Goal: Task Accomplishment & Management: Use online tool/utility

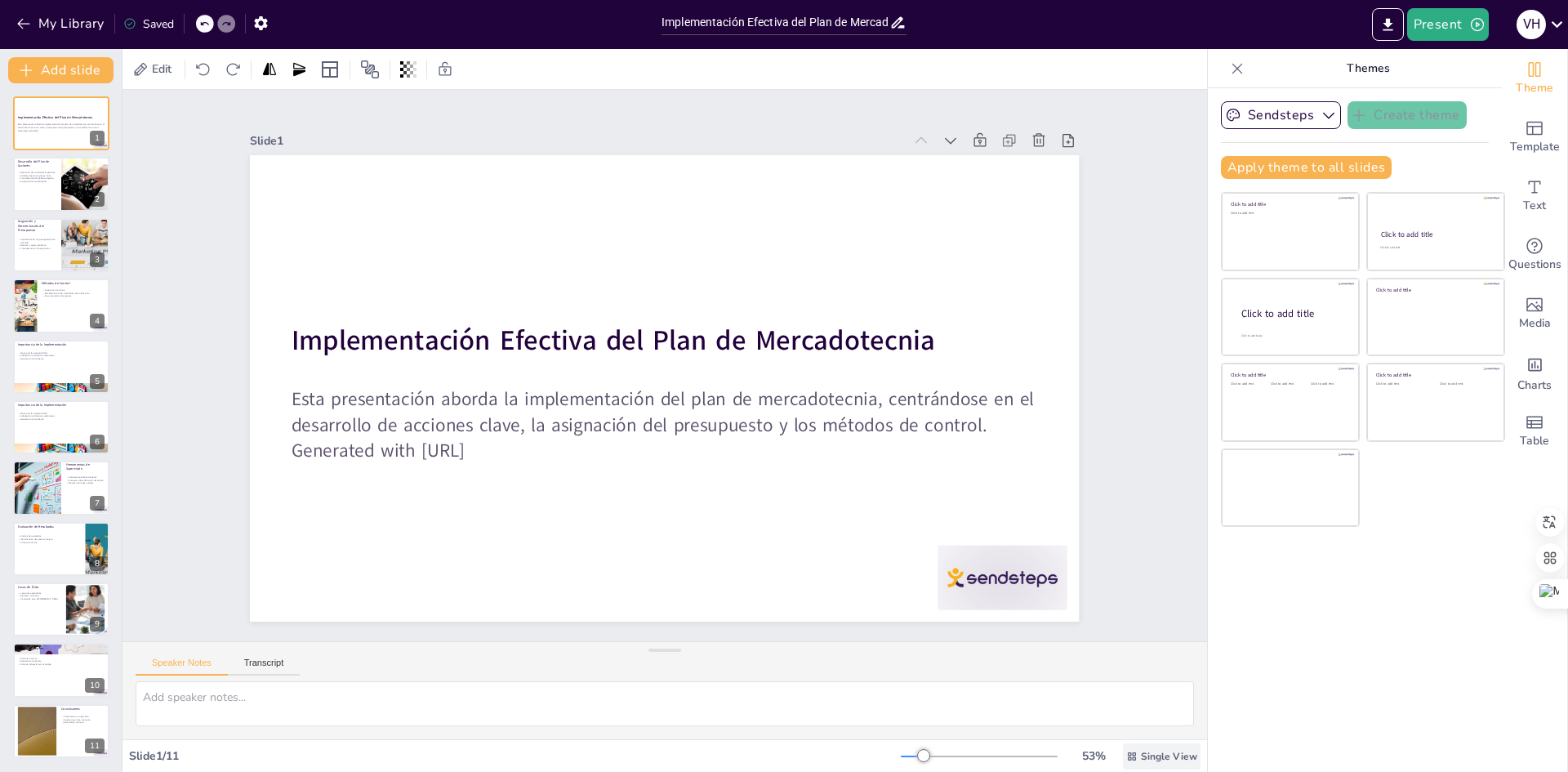
click at [1144, 757] on span "Single View" at bounding box center [1169, 756] width 56 height 13
click at [156, 20] on div "Saved" at bounding box center [148, 24] width 51 height 16
click at [34, 177] on p "Consideración del público objetivo" at bounding box center [36, 178] width 39 height 3
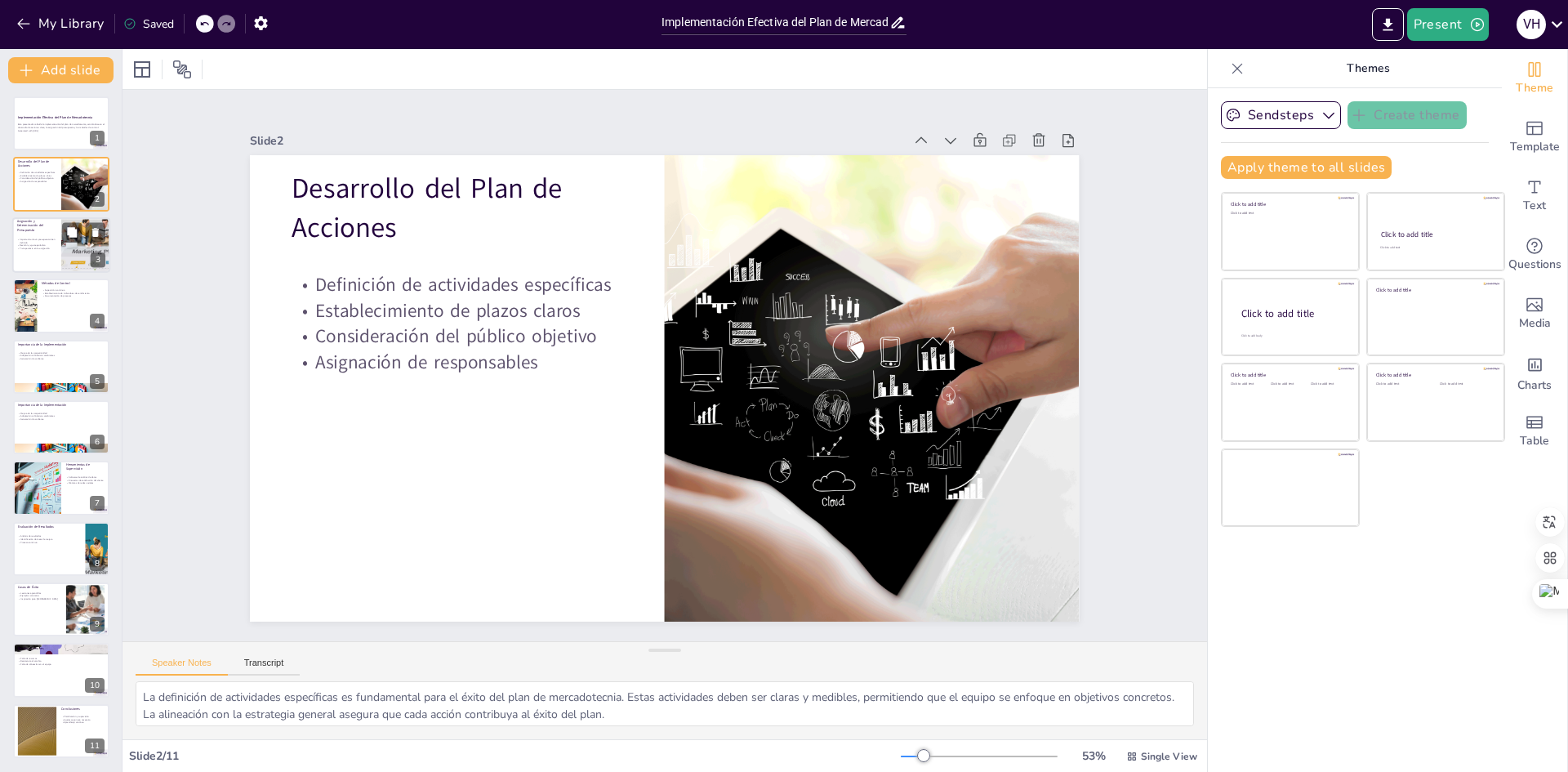
click at [27, 252] on div at bounding box center [61, 245] width 98 height 56
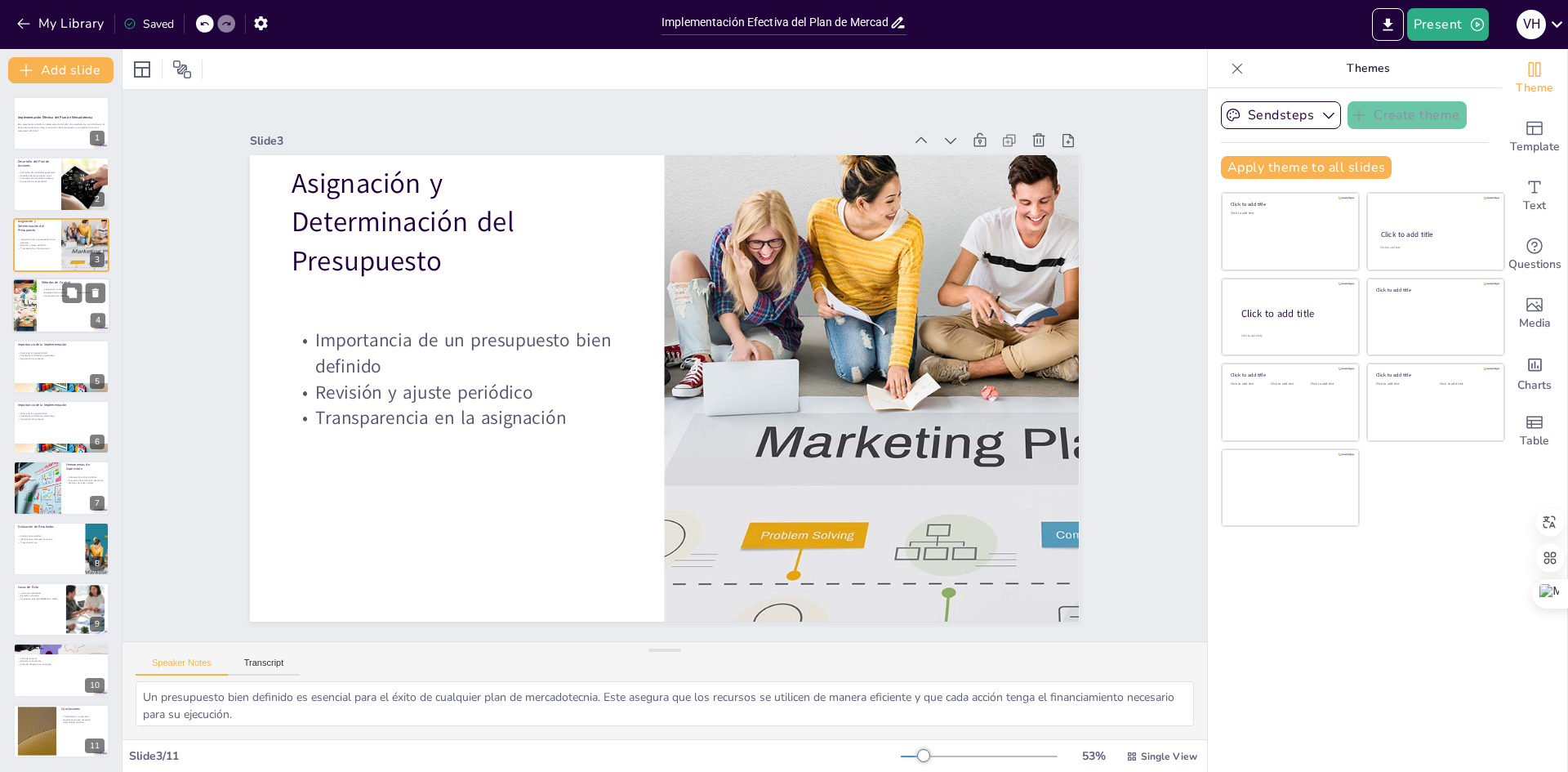
click at [65, 318] on div at bounding box center [61, 306] width 98 height 56
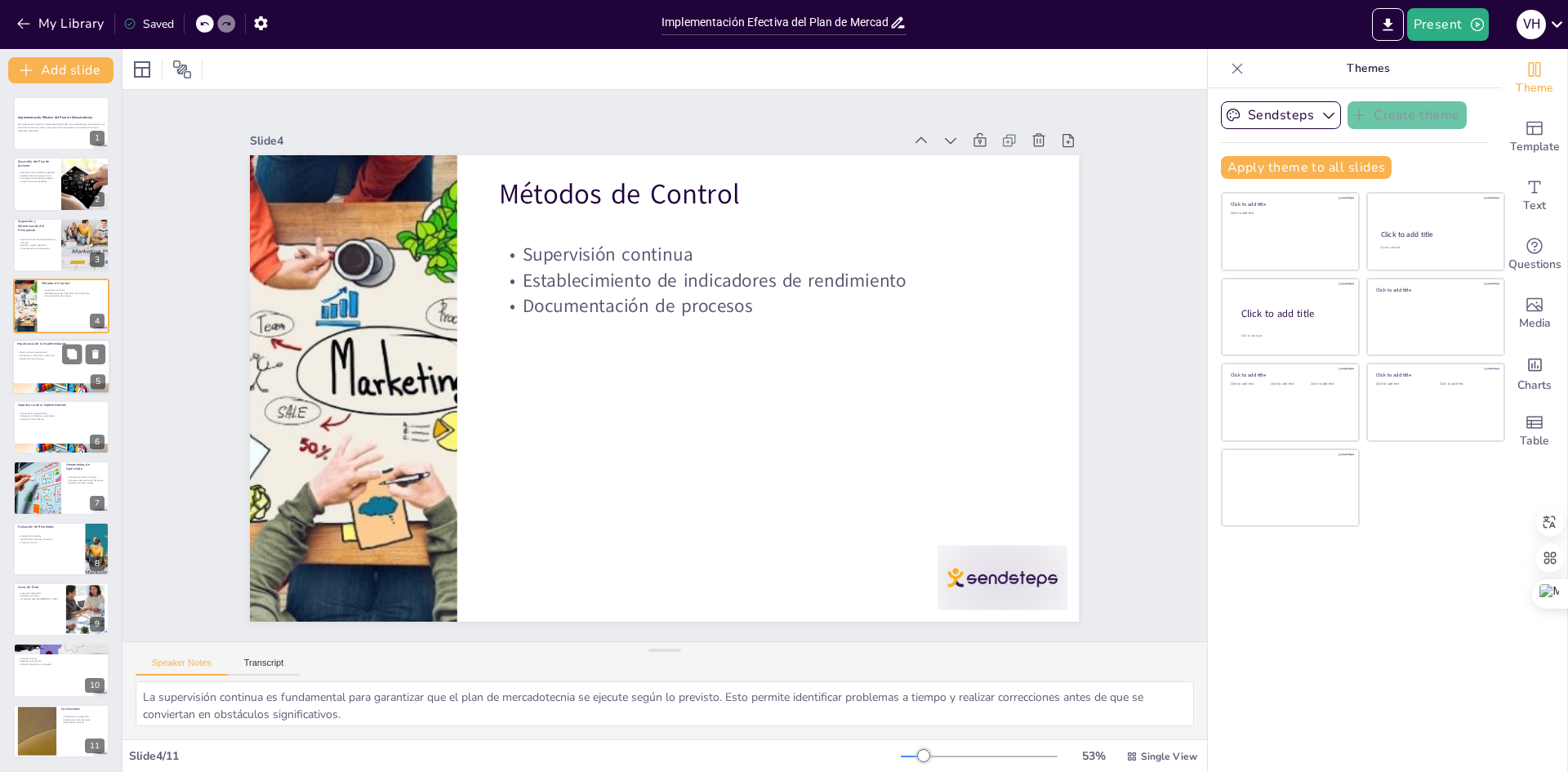
click at [40, 369] on div at bounding box center [61, 367] width 98 height 56
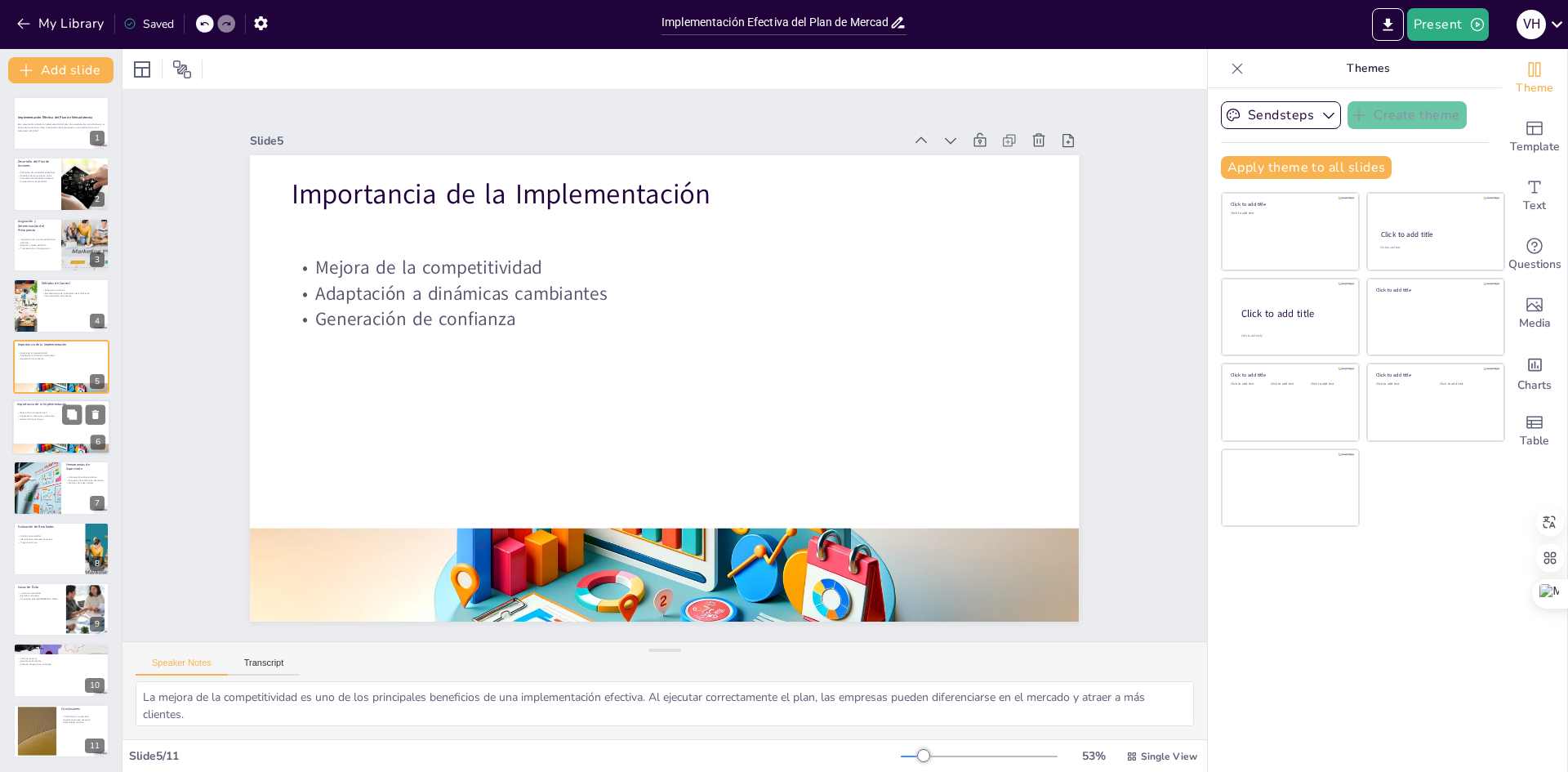
click at [25, 424] on div at bounding box center [61, 428] width 98 height 56
click at [39, 500] on div at bounding box center [36, 489] width 110 height 56
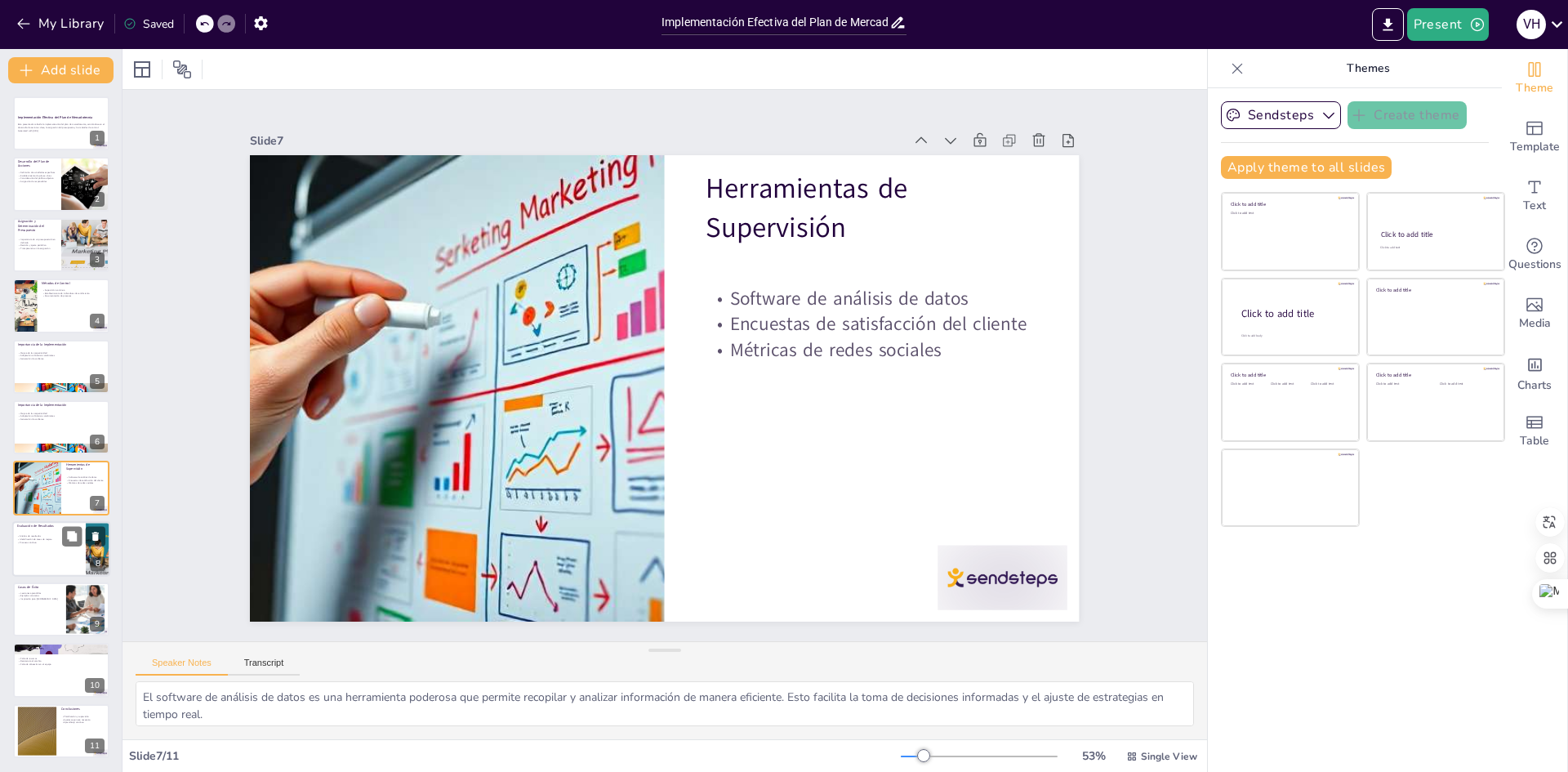
click at [34, 542] on p "Proceso continuo" at bounding box center [49, 542] width 64 height 3
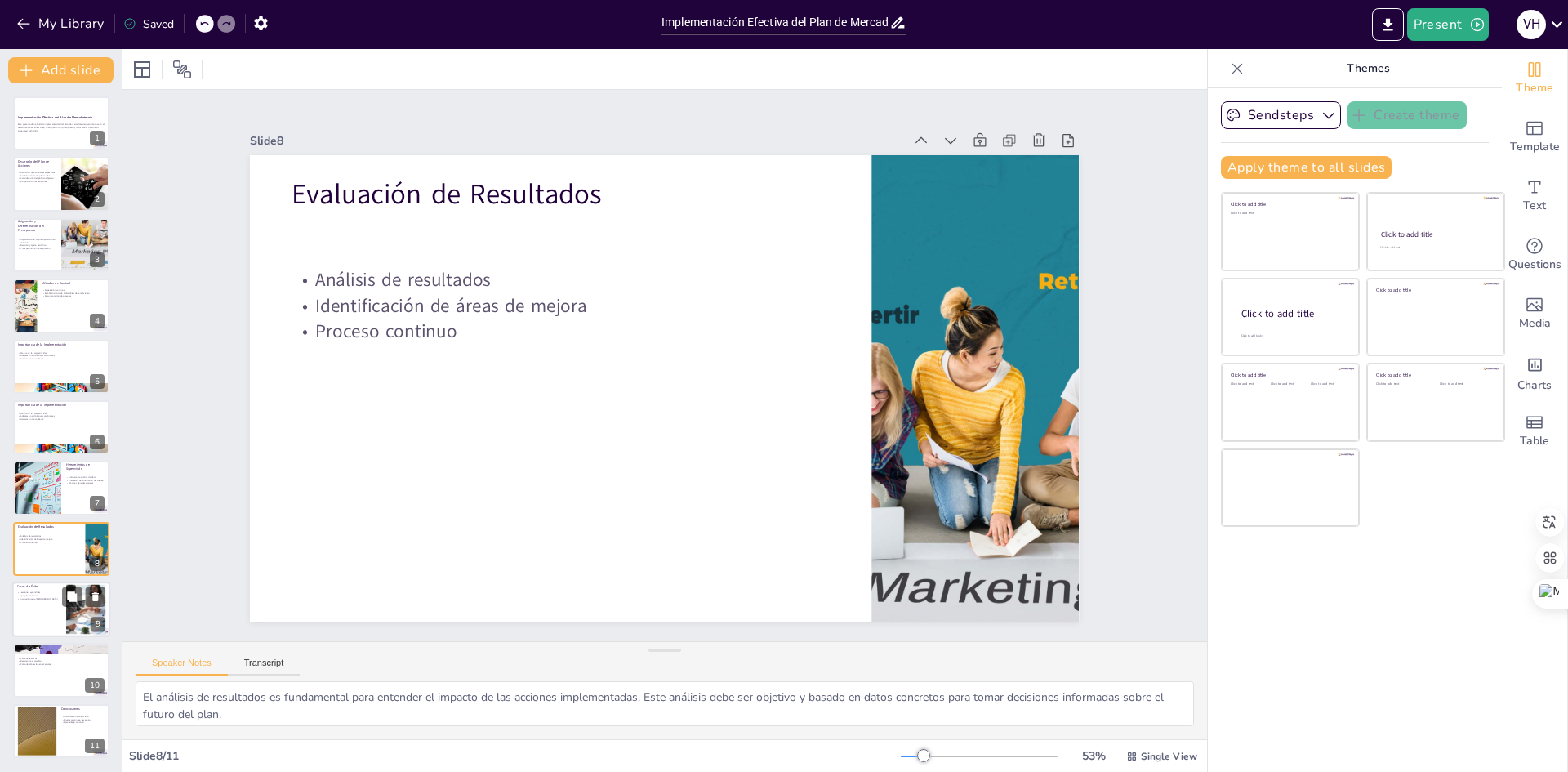
click at [45, 620] on div at bounding box center [61, 610] width 98 height 56
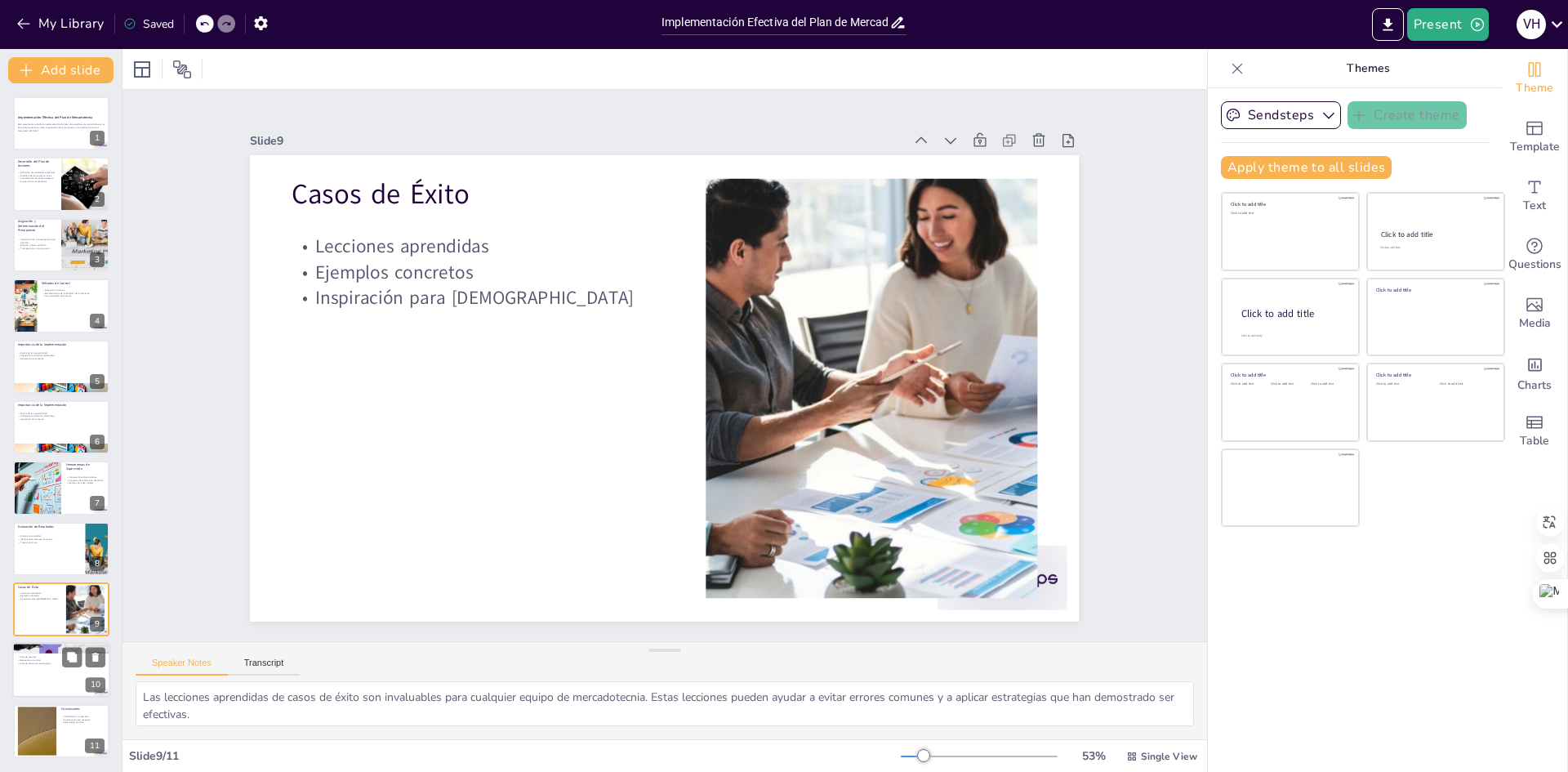
click at [56, 670] on div at bounding box center [61, 671] width 98 height 56
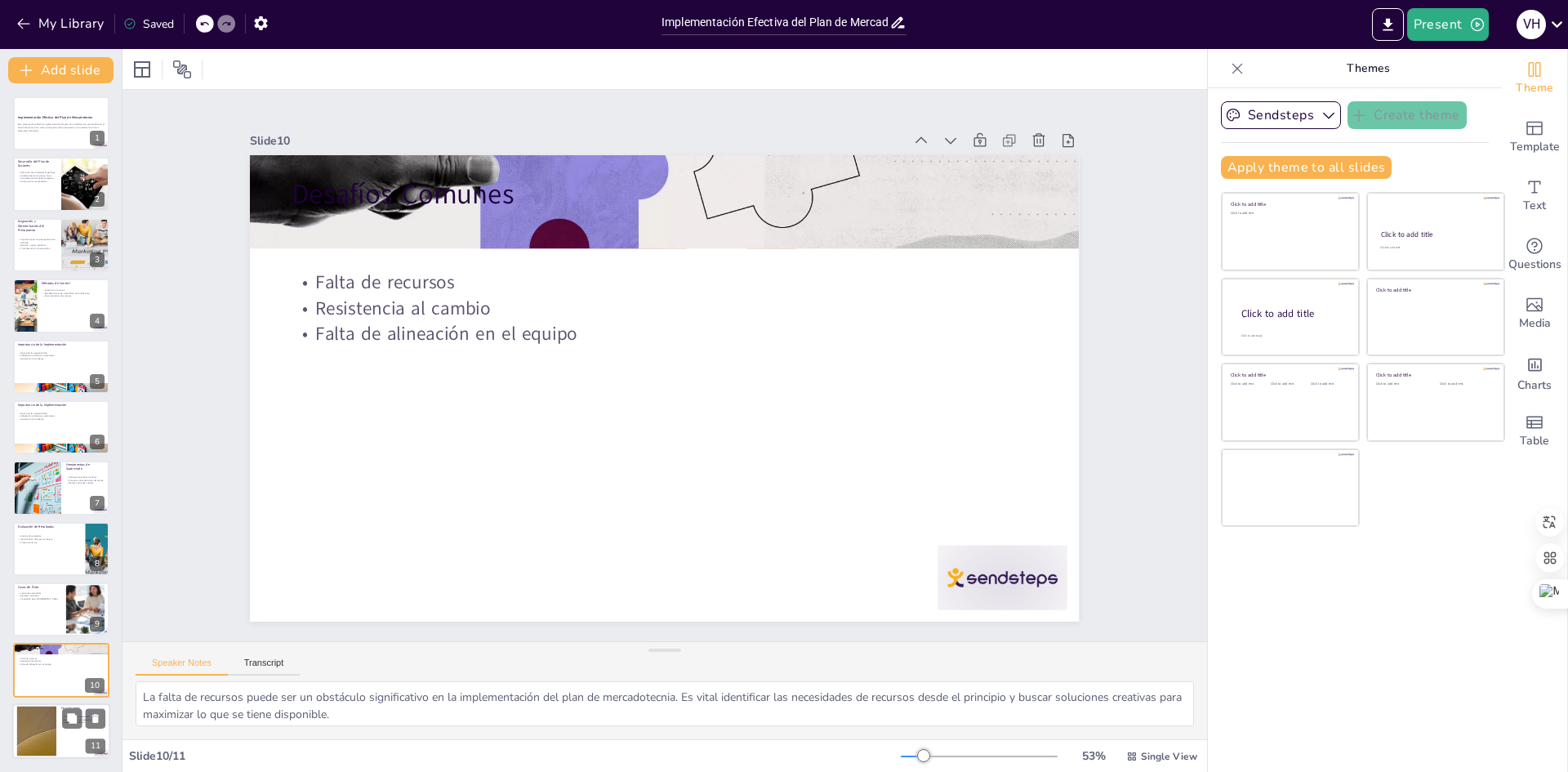
click at [39, 744] on div at bounding box center [37, 731] width 88 height 50
